Goal: Task Accomplishment & Management: Manage account settings

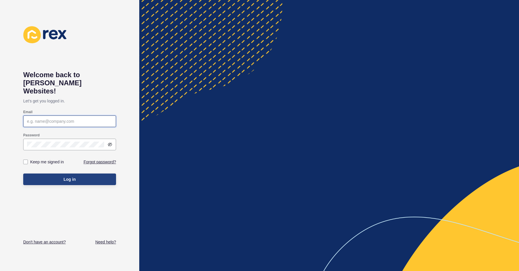
type input "[EMAIL_ADDRESS][DOMAIN_NAME]"
click at [67, 173] on button "Log in" at bounding box center [69, 179] width 93 height 12
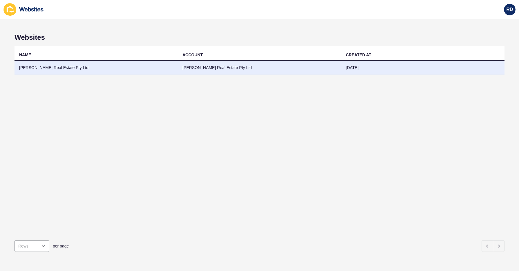
click at [42, 73] on td "[PERSON_NAME] Real Estate Pty Ltd" at bounding box center [96, 68] width 163 height 14
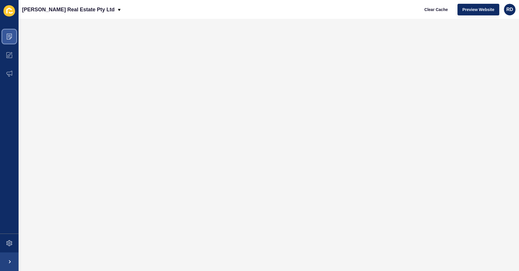
click at [13, 32] on span at bounding box center [9, 36] width 19 height 19
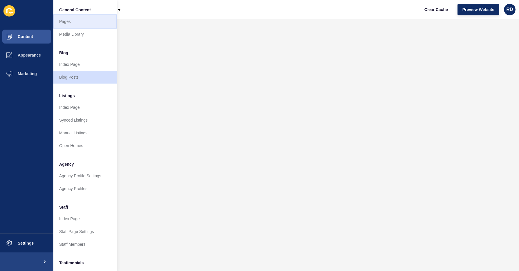
click at [59, 23] on link "Pages" at bounding box center [85, 21] width 64 height 13
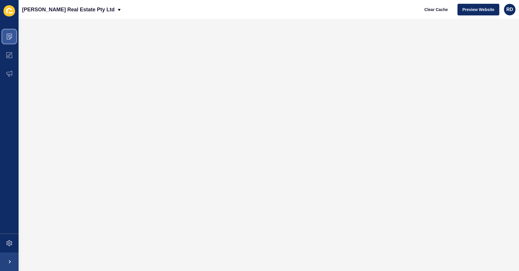
click at [8, 34] on icon at bounding box center [9, 37] width 6 height 6
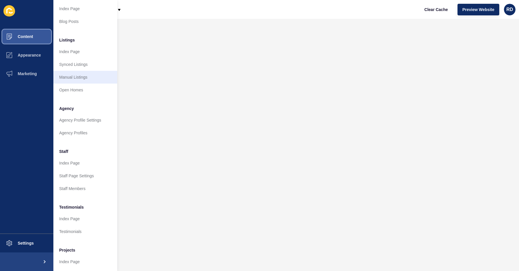
scroll to position [69, 0]
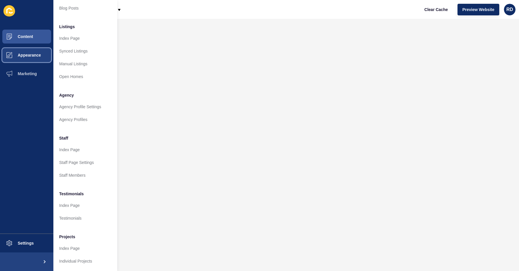
click at [22, 58] on button "Appearance" at bounding box center [26, 55] width 53 height 19
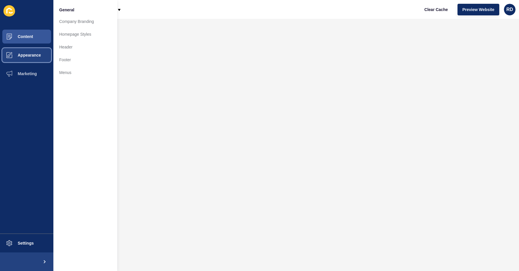
scroll to position [0, 0]
click at [66, 36] on link "Homepage Styles" at bounding box center [85, 34] width 64 height 13
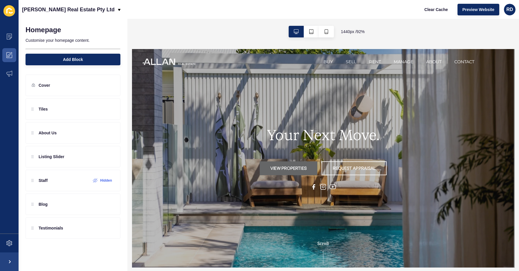
click at [328, 145] on h1 "Your Next Move." at bounding box center [340, 143] width 123 height 19
click at [97, 110] on div at bounding box center [100, 108] width 10 height 9
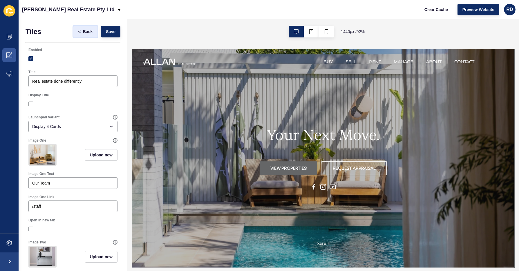
click at [89, 34] on span "Back" at bounding box center [88, 32] width 10 height 6
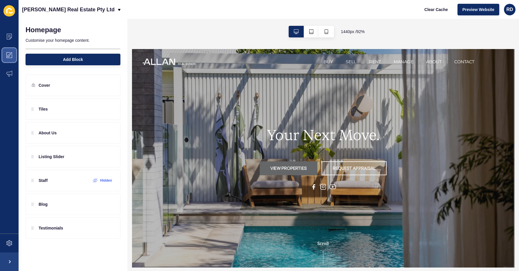
click at [10, 53] on icon at bounding box center [9, 55] width 6 height 6
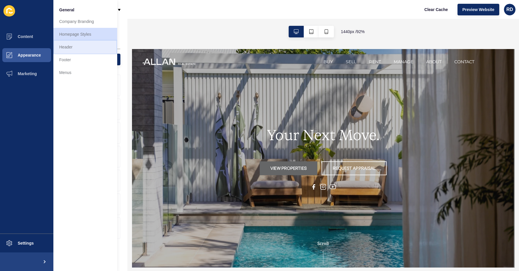
click at [75, 49] on link "Header" at bounding box center [85, 47] width 64 height 13
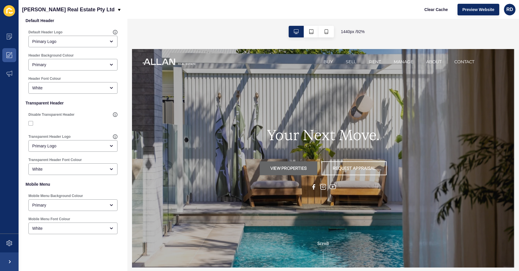
scroll to position [98, 0]
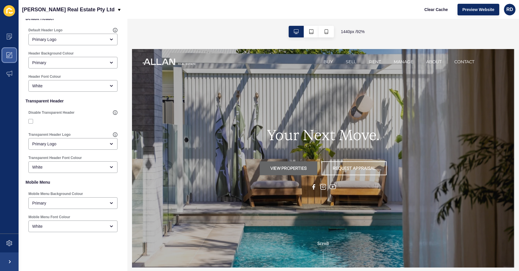
click at [12, 55] on span at bounding box center [9, 55] width 19 height 19
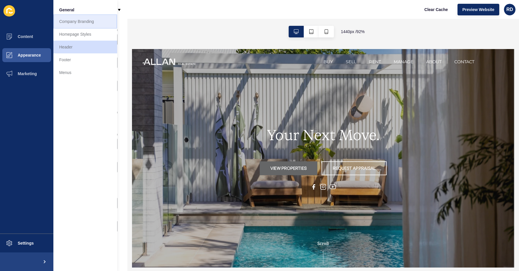
click at [75, 25] on link "Company Branding" at bounding box center [85, 21] width 64 height 13
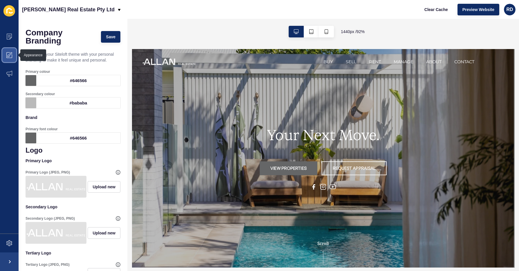
click at [15, 54] on span at bounding box center [9, 55] width 19 height 19
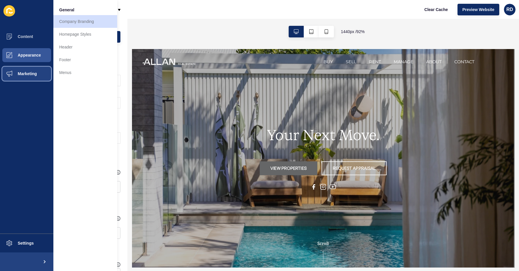
click at [39, 73] on button "Marketing" at bounding box center [26, 73] width 53 height 19
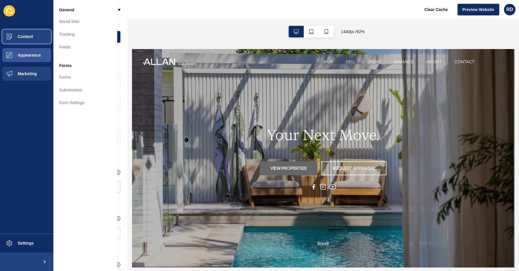
click at [28, 37] on span "Content" at bounding box center [16, 36] width 34 height 5
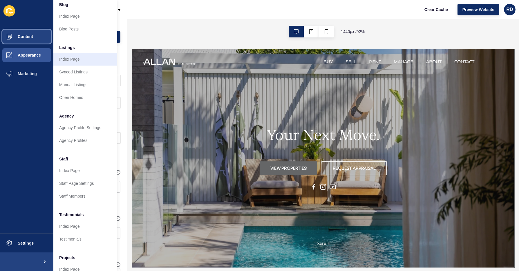
scroll to position [69, 0]
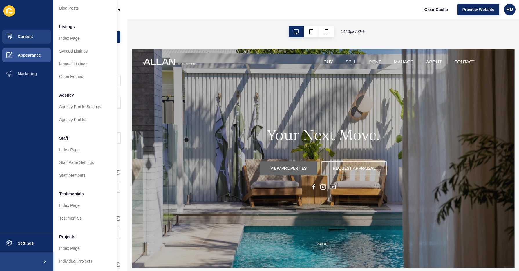
click at [40, 259] on span at bounding box center [44, 261] width 19 height 19
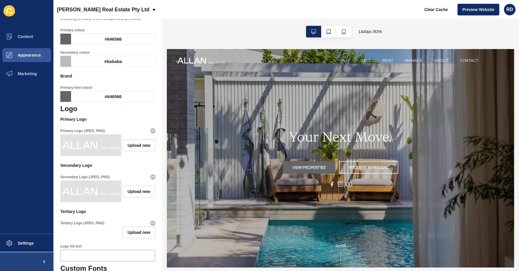
scroll to position [0, 0]
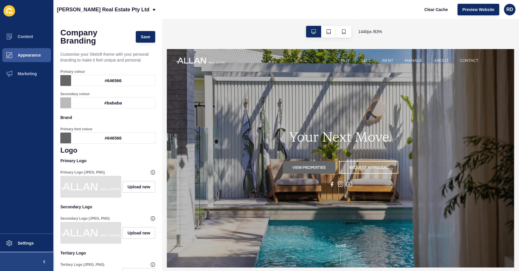
click at [44, 265] on span at bounding box center [44, 261] width 19 height 19
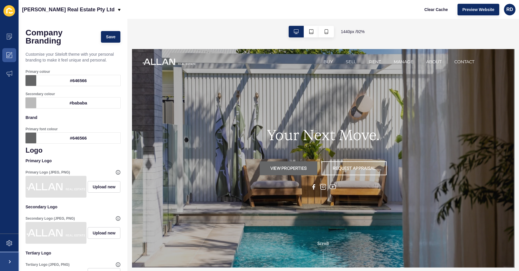
click at [14, 261] on span at bounding box center [9, 261] width 19 height 19
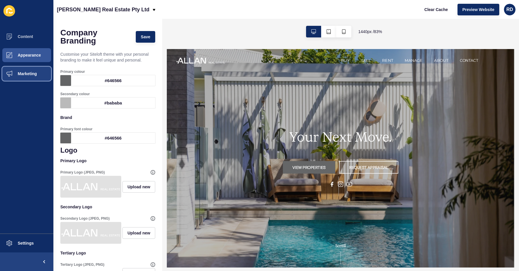
click at [28, 71] on button "Marketing" at bounding box center [26, 73] width 53 height 19
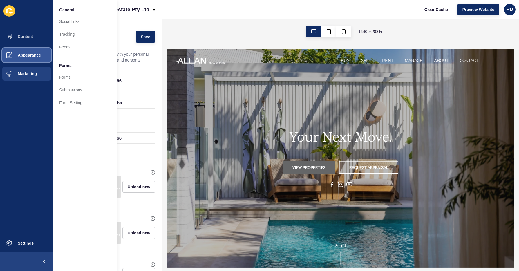
click at [30, 57] on span "Appearance" at bounding box center [20, 55] width 42 height 5
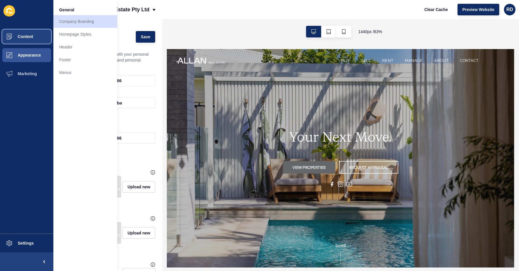
click at [28, 43] on button "Content" at bounding box center [26, 36] width 53 height 19
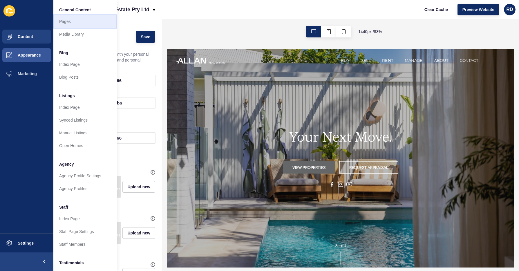
click at [66, 23] on link "Pages" at bounding box center [85, 21] width 64 height 13
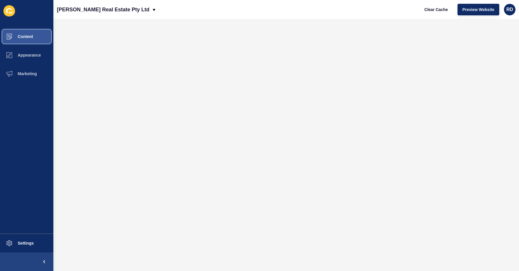
click at [33, 35] on span "Content" at bounding box center [16, 36] width 34 height 5
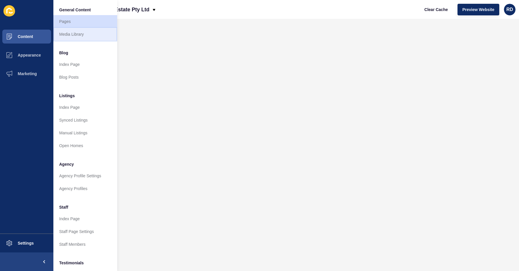
click at [74, 38] on link "Media Library" at bounding box center [85, 34] width 64 height 13
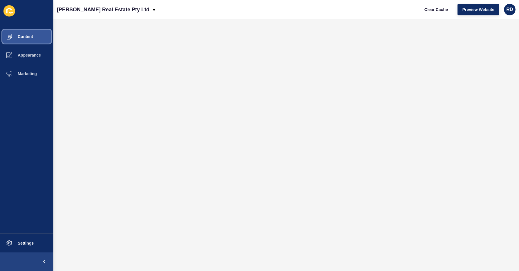
click at [22, 41] on button "Content" at bounding box center [26, 36] width 53 height 19
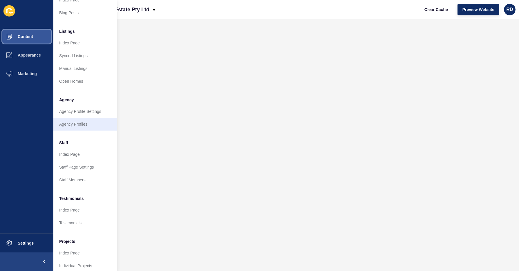
scroll to position [69, 0]
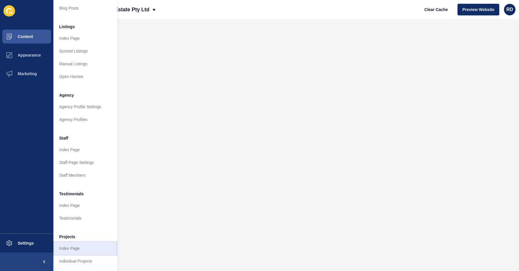
click at [77, 251] on link "Index Page" at bounding box center [85, 248] width 64 height 13
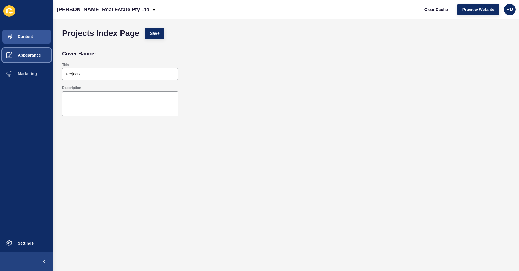
click at [31, 50] on button "Appearance" at bounding box center [26, 55] width 53 height 19
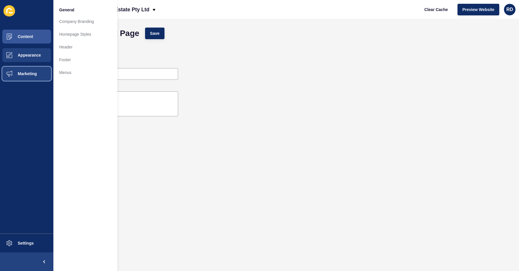
click at [28, 75] on span "Marketing" at bounding box center [18, 73] width 38 height 5
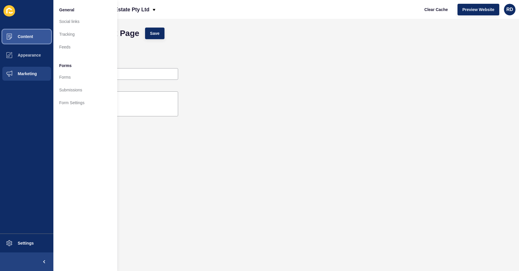
click at [30, 36] on span "Content" at bounding box center [16, 36] width 34 height 5
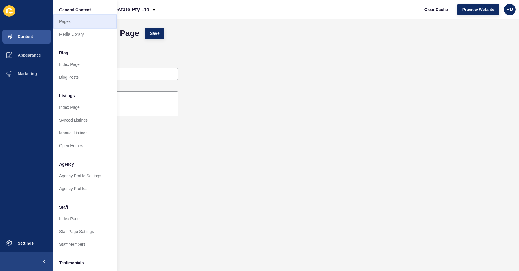
click at [64, 24] on link "Pages" at bounding box center [85, 21] width 64 height 13
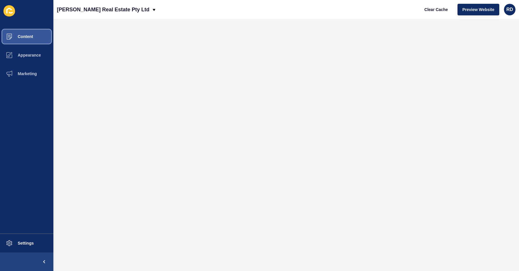
click at [29, 37] on span "Content" at bounding box center [16, 36] width 34 height 5
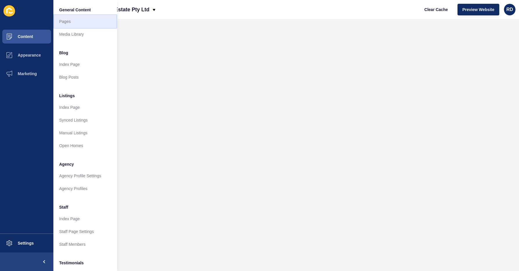
click at [66, 20] on link "Pages" at bounding box center [85, 21] width 64 height 13
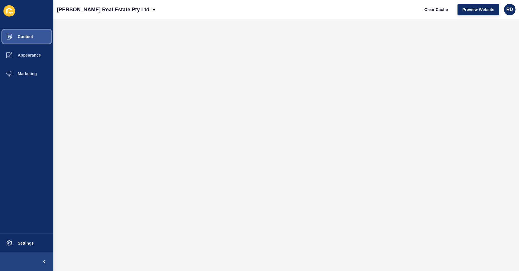
click at [28, 34] on span "Content" at bounding box center [16, 36] width 34 height 5
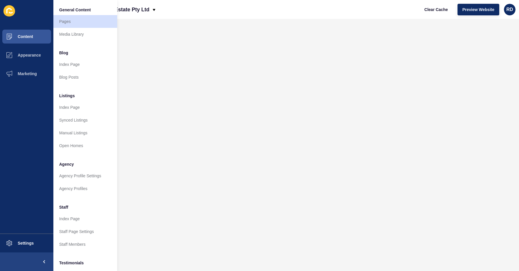
click at [9, 12] on icon at bounding box center [11, 13] width 4 height 2
click at [22, 56] on span "Appearance" at bounding box center [20, 55] width 42 height 5
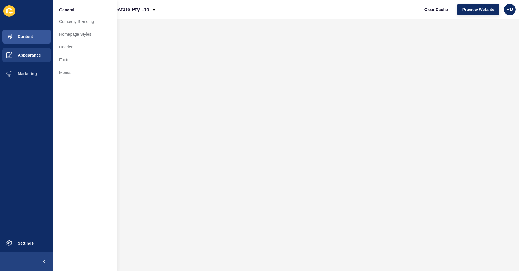
click at [11, 13] on icon at bounding box center [11, 13] width 4 height 2
click at [237, 17] on div "[PERSON_NAME] Real Estate Pty Ltd Clear Cache Preview Website RD" at bounding box center [286, 9] width 466 height 19
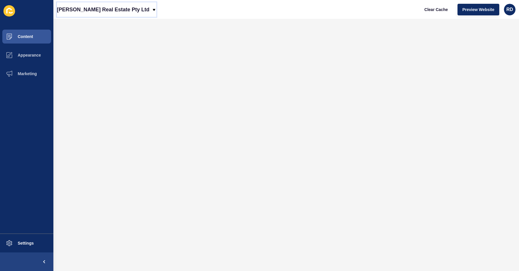
click at [152, 11] on icon at bounding box center [154, 10] width 5 height 5
click at [95, 24] on div "Back to website list" at bounding box center [82, 26] width 41 height 10
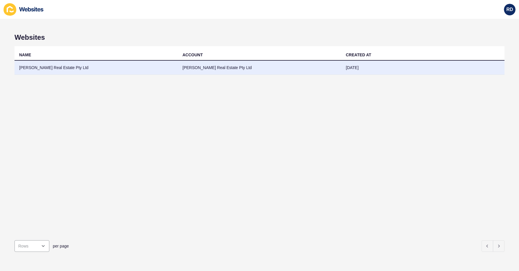
click at [36, 67] on td "[PERSON_NAME] Real Estate Pty Ltd" at bounding box center [96, 68] width 163 height 14
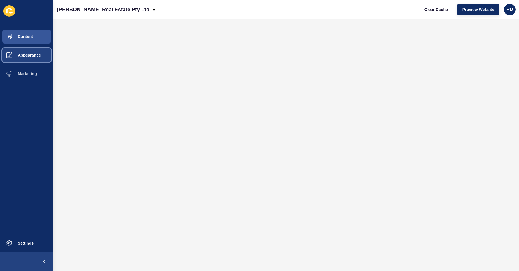
click at [22, 54] on span "Appearance" at bounding box center [20, 55] width 42 height 5
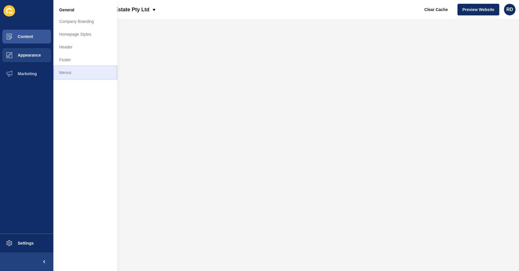
click at [60, 73] on link "Menus" at bounding box center [85, 72] width 64 height 13
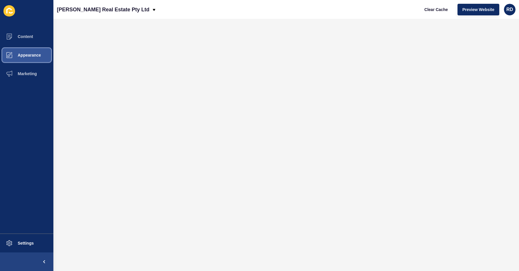
click at [31, 55] on span "Appearance" at bounding box center [20, 55] width 42 height 5
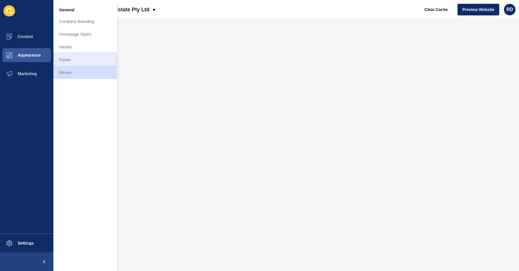
click at [65, 59] on link "Footer" at bounding box center [85, 59] width 64 height 13
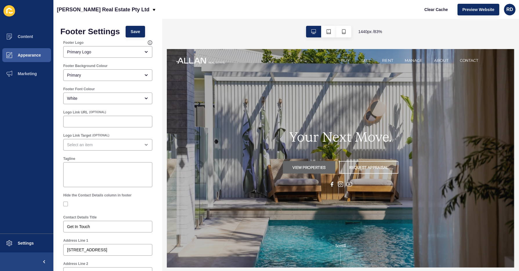
click at [367, 157] on h1 "Your Next Move." at bounding box center [375, 155] width 123 height 19
click at [26, 34] on button "Content" at bounding box center [26, 36] width 53 height 19
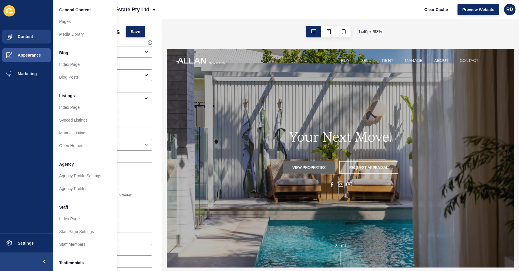
click at [197, 21] on div "1440 px / 83 %" at bounding box center [340, 32] width 357 height 26
